Goal: Find specific page/section

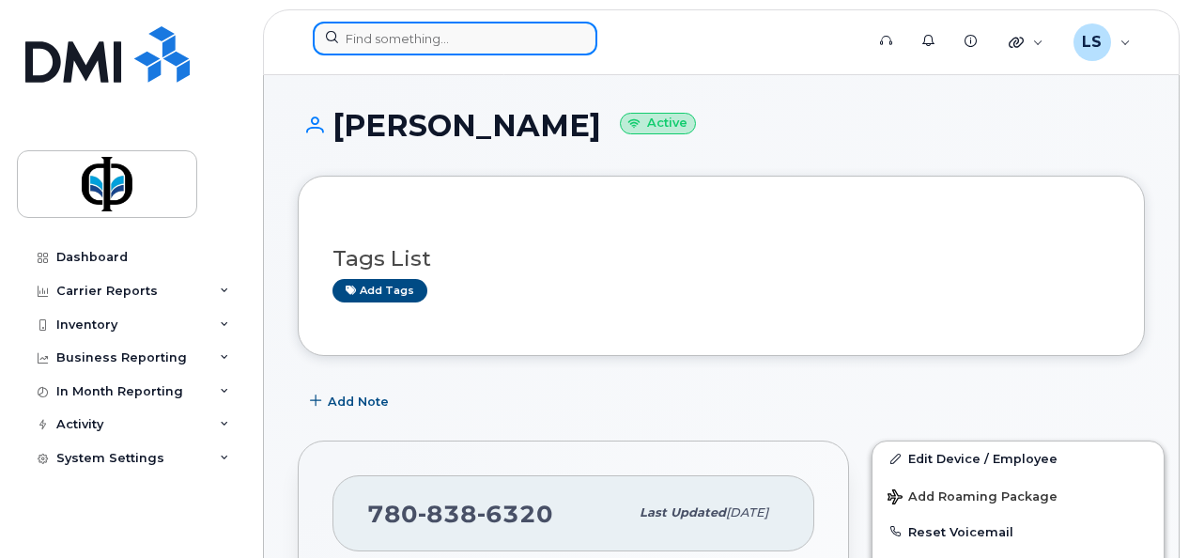
click at [428, 45] on input at bounding box center [455, 39] width 284 height 34
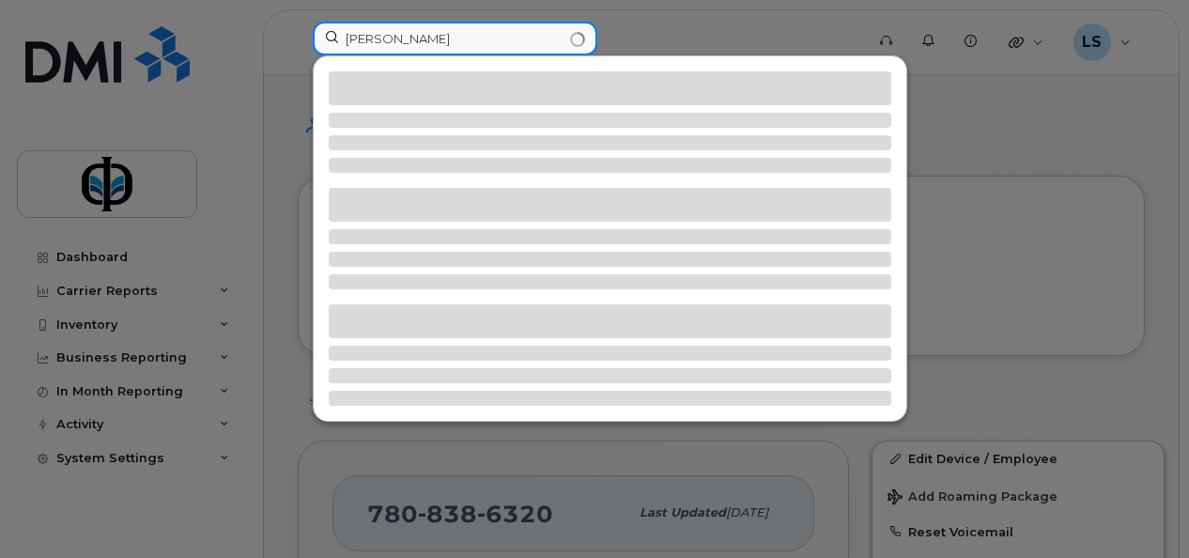
type input "[PERSON_NAME]"
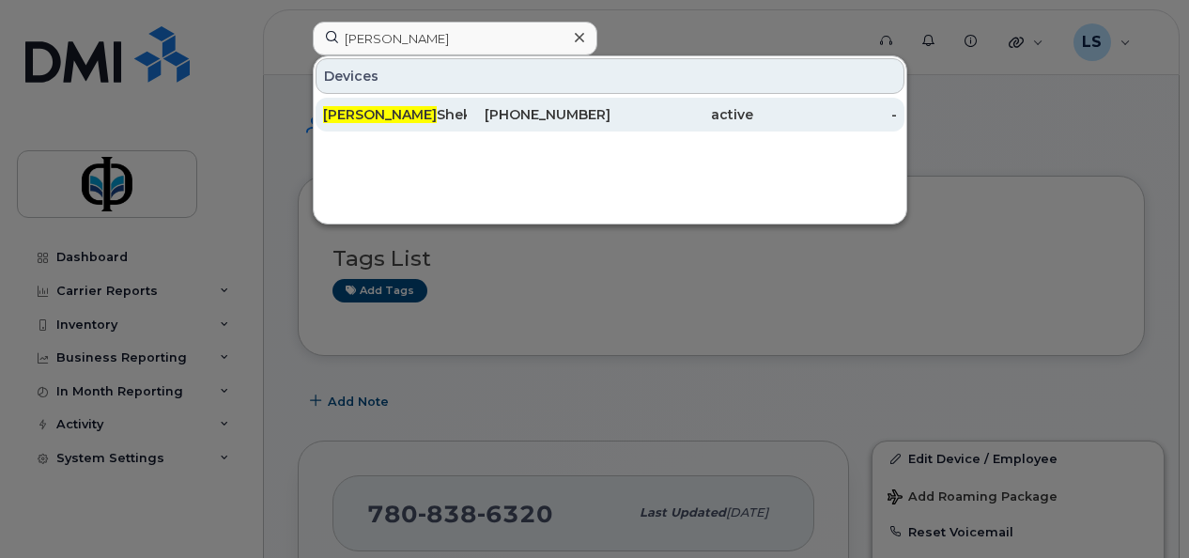
click at [625, 103] on div "active" at bounding box center [682, 115] width 144 height 34
